Goal: Navigation & Orientation: Find specific page/section

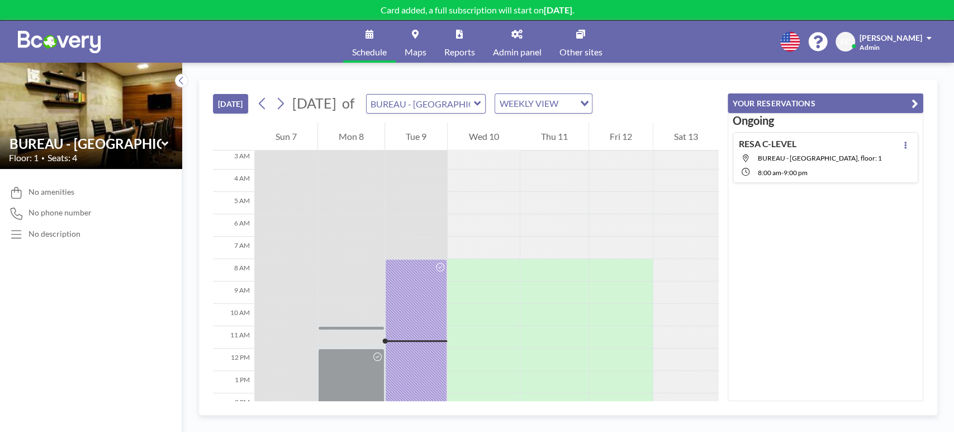
scroll to position [43, 0]
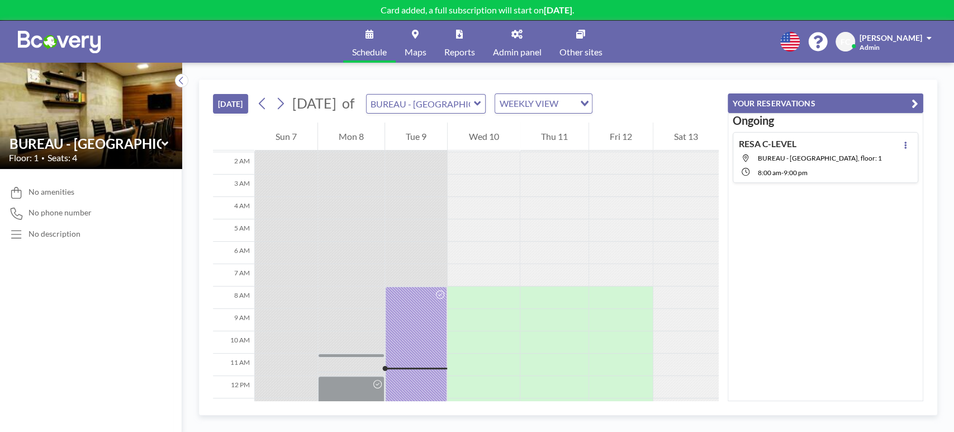
click at [866, 101] on button "YOUR RESERVATIONS" at bounding box center [826, 103] width 196 height 20
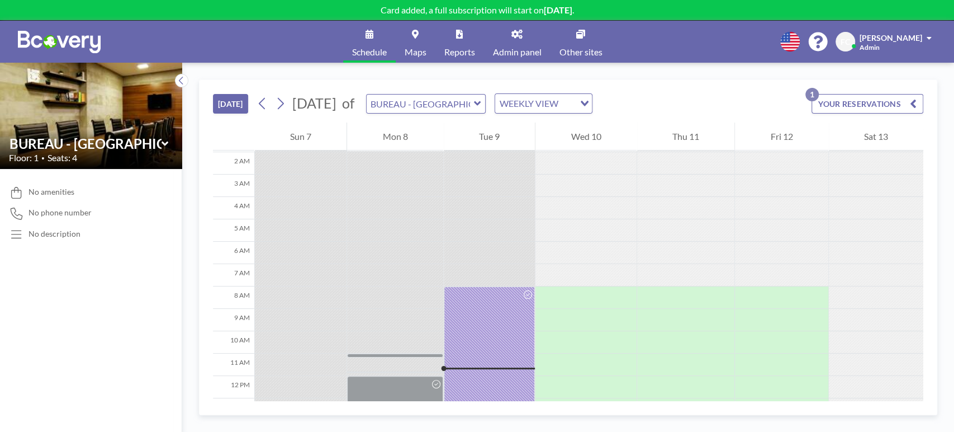
click at [868, 101] on button "YOUR RESERVATIONS 1" at bounding box center [868, 104] width 112 height 20
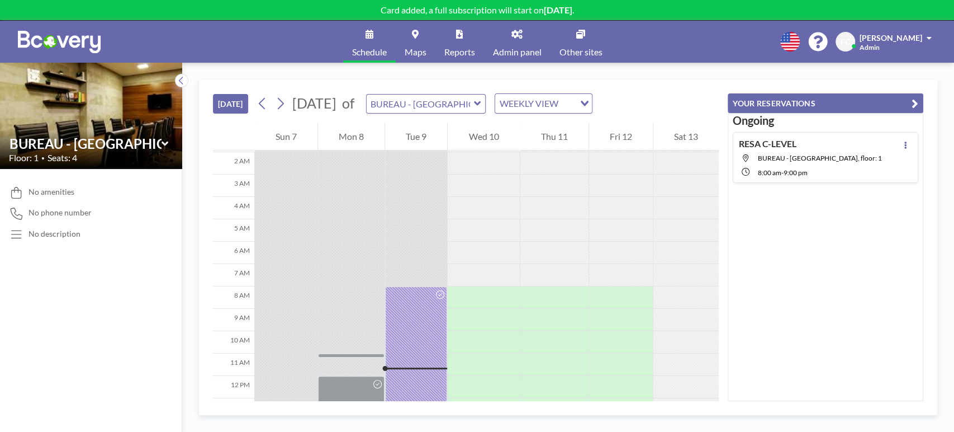
click at [530, 37] on link "Admin panel" at bounding box center [517, 42] width 67 height 42
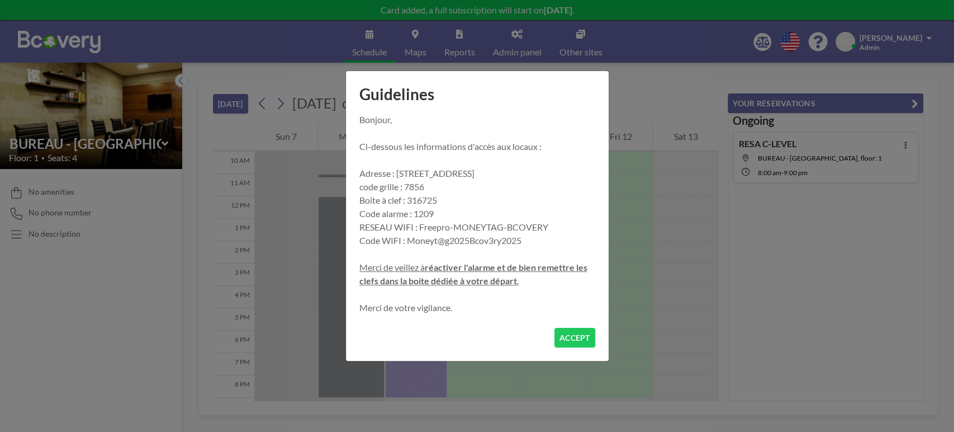
scroll to position [224, 0]
click at [893, 42] on div "Guidelines Bonjour, Ci-dessous les informations d'accès aux locaux : Adresse : …" at bounding box center [477, 216] width 954 height 432
click at [581, 336] on button "ACCEPT" at bounding box center [574, 338] width 41 height 20
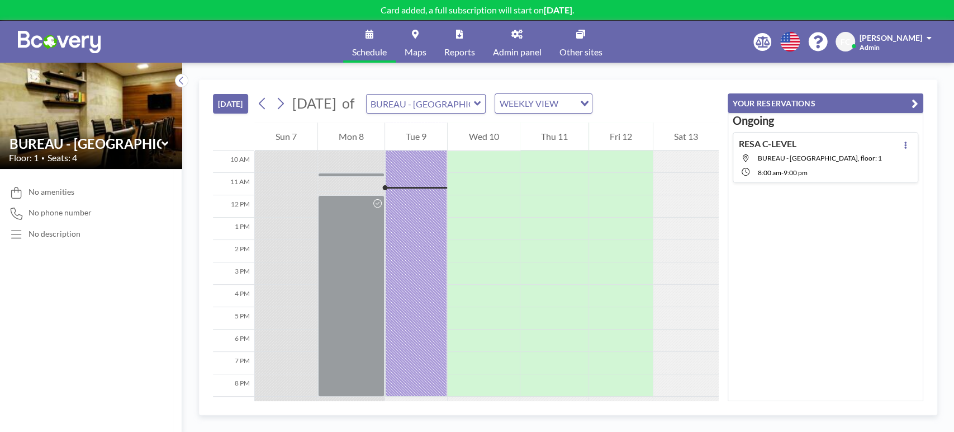
click at [884, 30] on div "Schedule Maps Reports Admin panel Other sites English Polski 日本語 Española FC Fr…" at bounding box center [477, 42] width 954 height 42
click at [883, 36] on span "[PERSON_NAME]" at bounding box center [891, 38] width 63 height 10
click at [888, 75] on span "Log out" at bounding box center [898, 75] width 26 height 11
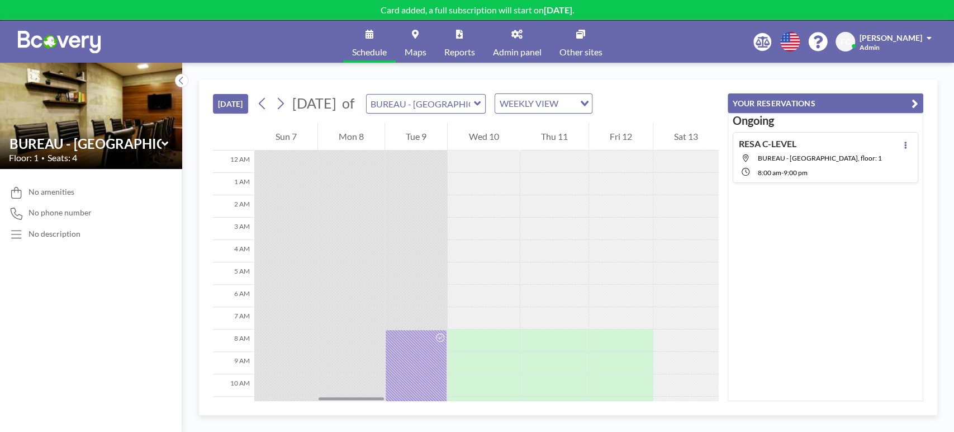
scroll to position [224, 0]
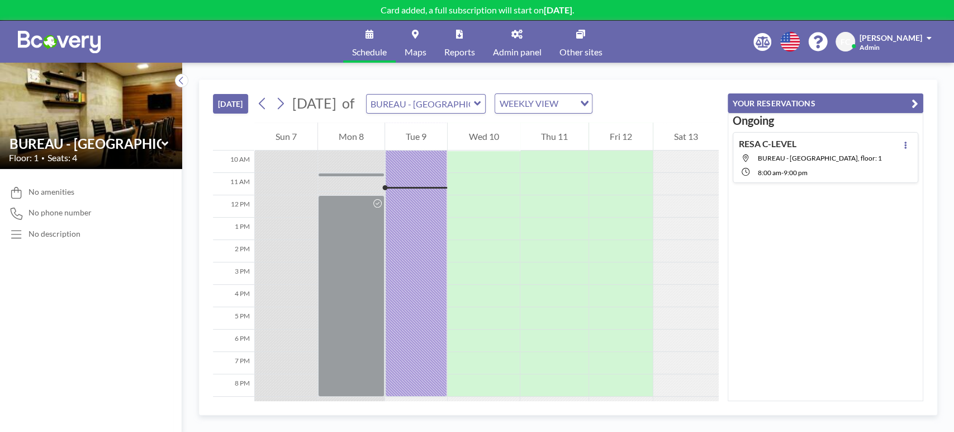
click at [40, 312] on div "No amenities No phone number No description" at bounding box center [91, 300] width 182 height 263
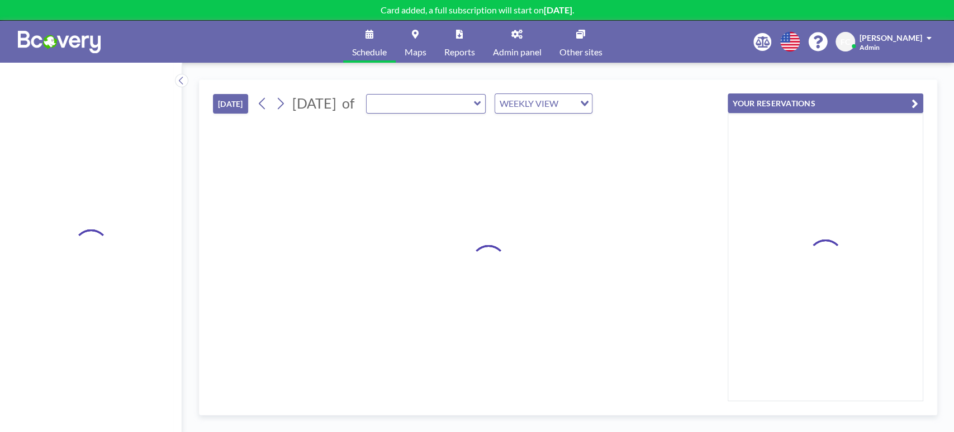
type input "BUREAU - [GEOGRAPHIC_DATA]"
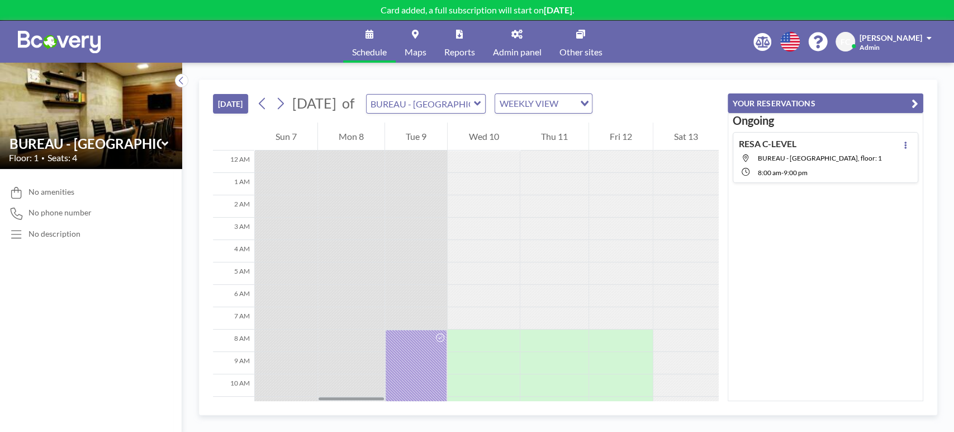
scroll to position [224, 0]
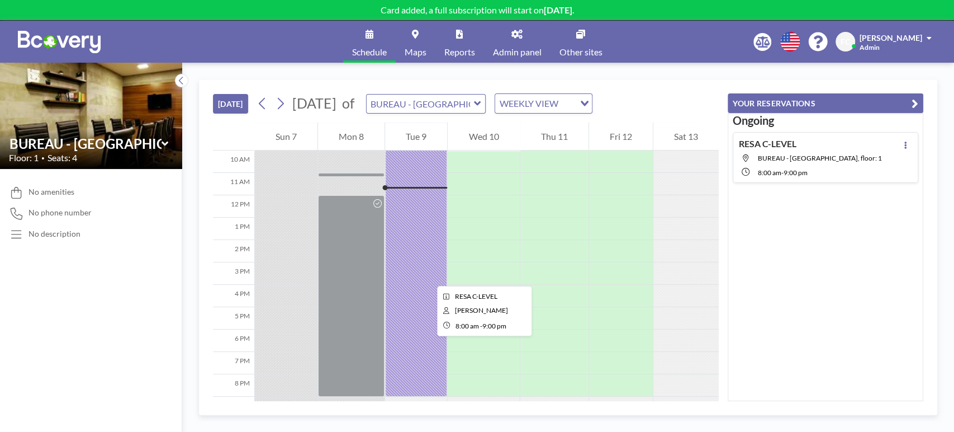
click at [428, 275] on div at bounding box center [416, 251] width 62 height 291
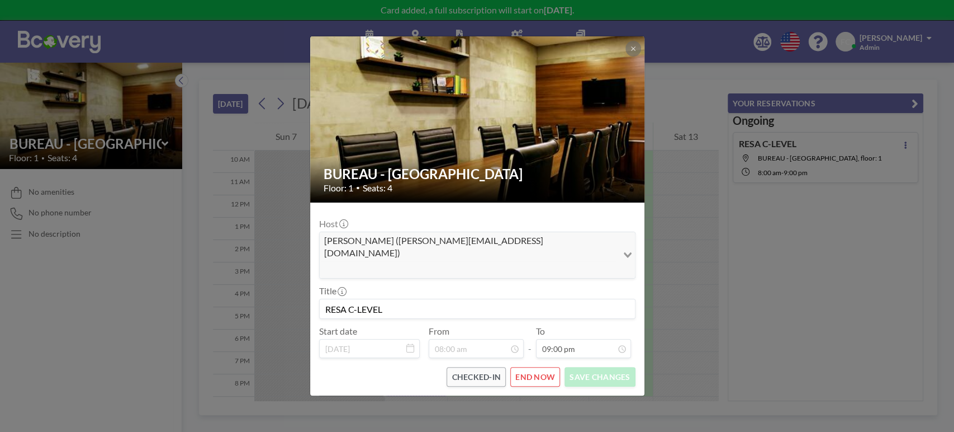
click at [804, 339] on div "BUREAU - RUE PASCAL Floor: 1 • Seats: 4 Host Frédéric Cabrisseau (frederic.cabr…" at bounding box center [477, 216] width 954 height 432
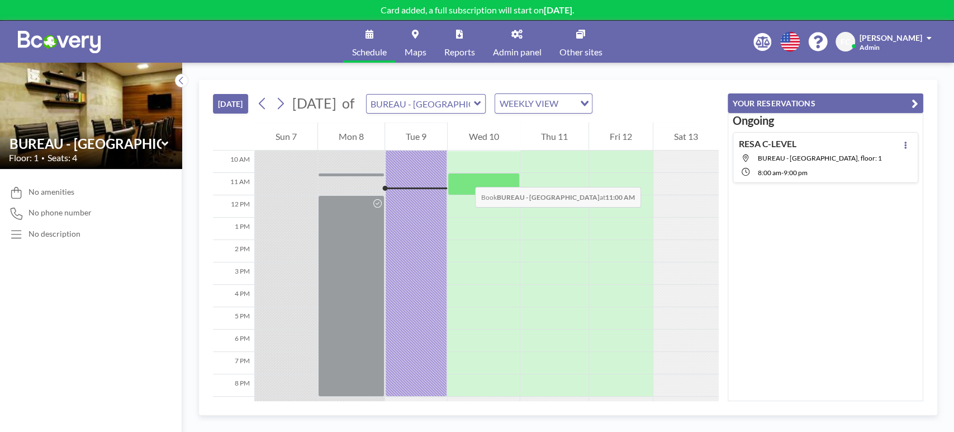
click at [464, 176] on div at bounding box center [484, 184] width 72 height 22
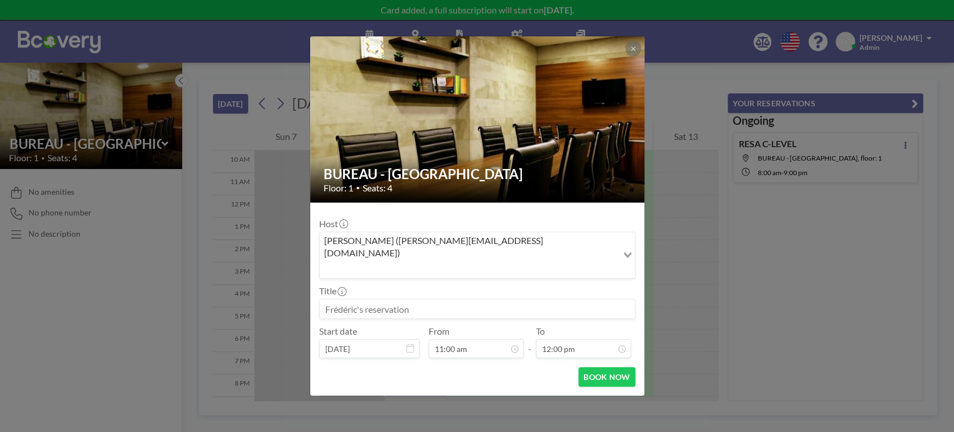
click at [848, 298] on div "BUREAU - RUE PASCAL Floor: 1 • Seats: 4 Host Frédéric Cabrisseau (frederic.cabr…" at bounding box center [477, 216] width 954 height 432
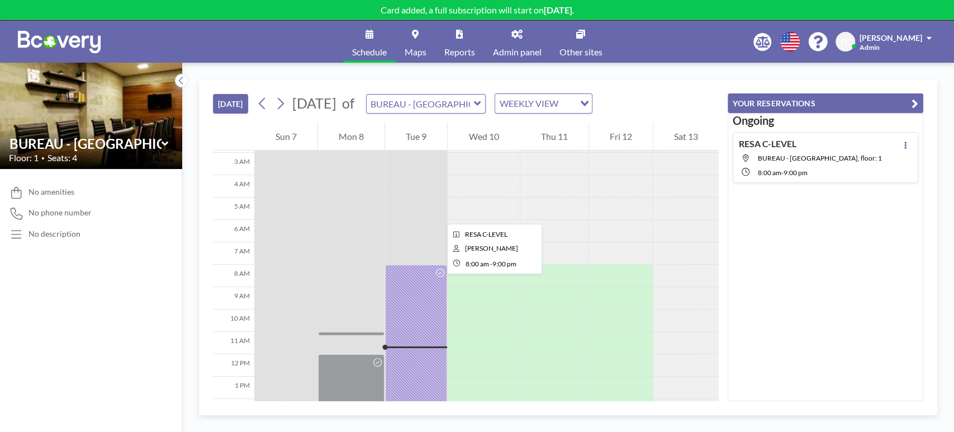
scroll to position [0, 0]
